Goal: Information Seeking & Learning: Find specific fact

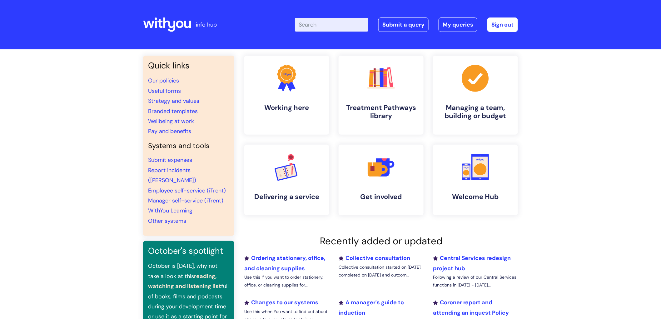
click at [325, 27] on input "Enter your search term here..." at bounding box center [331, 25] width 73 height 14
type input "pay"
click button "Search" at bounding box center [0, 0] width 0 height 0
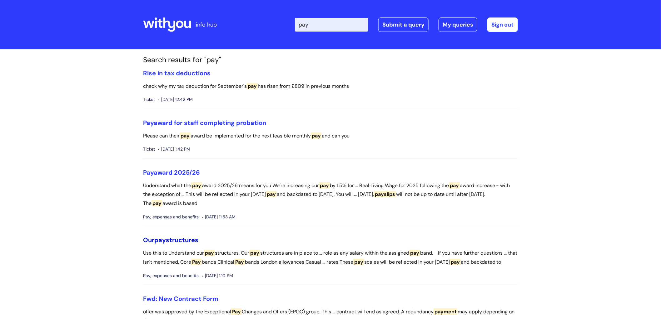
click at [193, 238] on link "Our pay structures" at bounding box center [170, 240] width 55 height 8
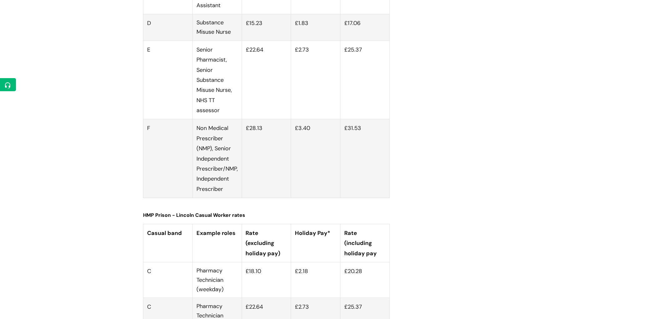
scroll to position [2146, 0]
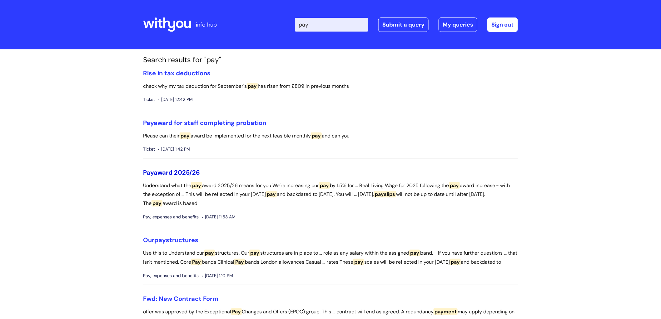
click at [184, 172] on link "Pay award 2025/26" at bounding box center [171, 172] width 57 height 8
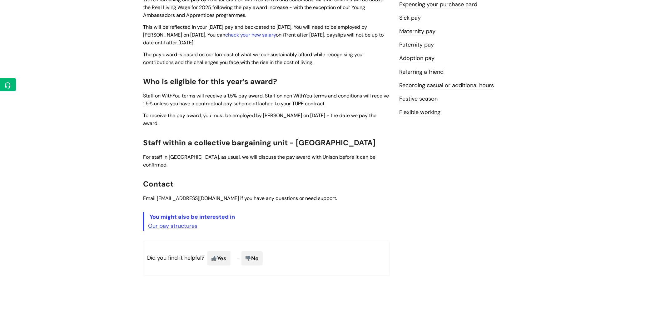
scroll to position [173, 0]
click at [175, 222] on link "Our pay structures" at bounding box center [172, 225] width 49 height 7
